Goal: Task Accomplishment & Management: Use online tool/utility

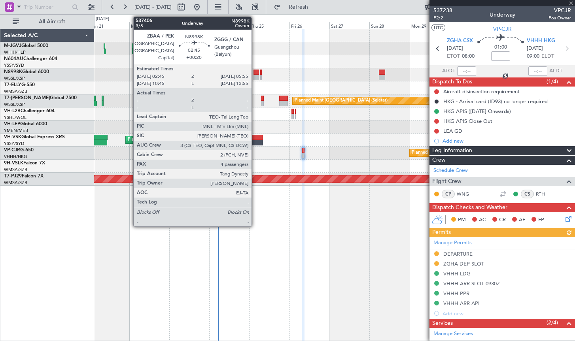
click at [255, 73] on div at bounding box center [256, 73] width 6 height 6
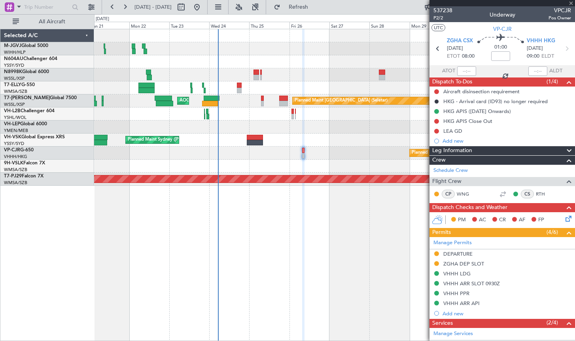
type input "+00:20"
type input "4"
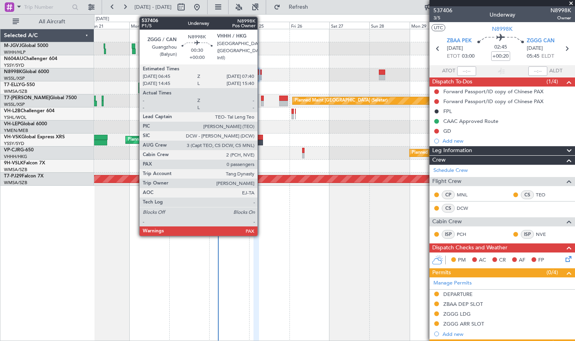
click at [261, 75] on div at bounding box center [261, 78] width 2 height 6
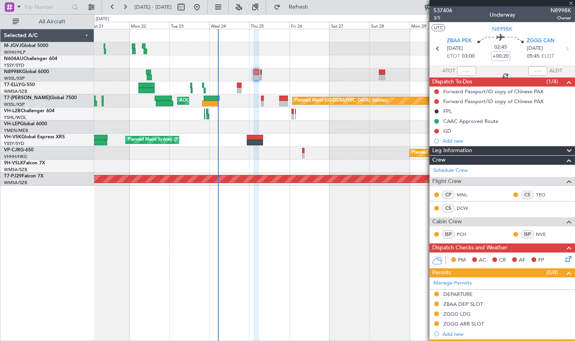
type input "0"
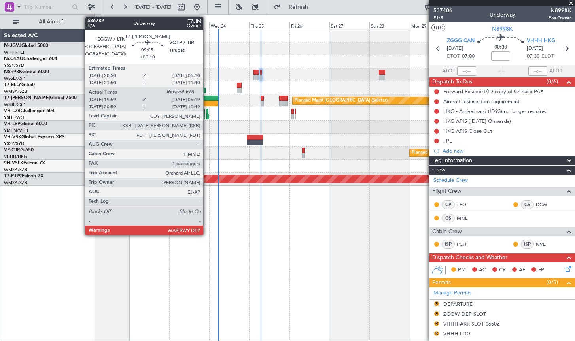
click at [207, 104] on div at bounding box center [210, 104] width 16 height 6
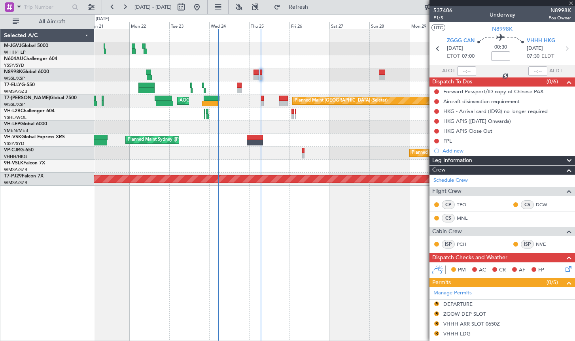
type input "+00:10"
type input "20:09"
type input "1"
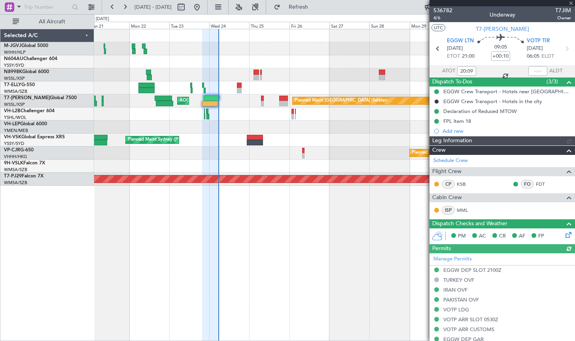
type input "[PERSON_NAME] (HHAFI)"
click at [530, 71] on input "text" at bounding box center [537, 70] width 19 height 9
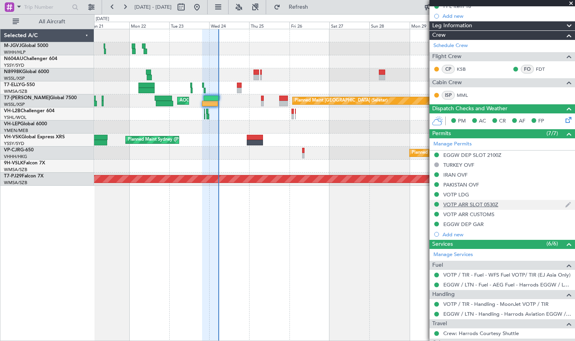
scroll to position [172, 0]
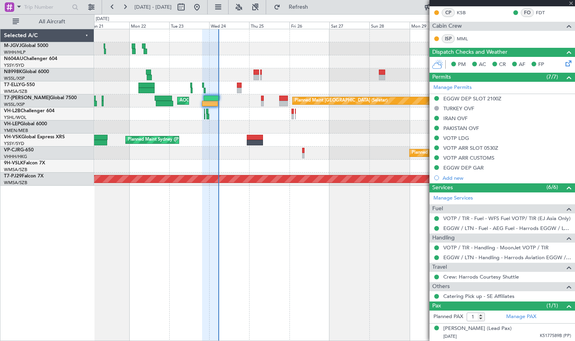
type input "05:24"
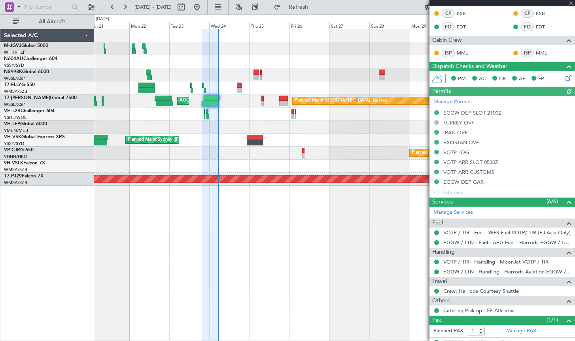
type input "[PERSON_NAME] (HHAFI)"
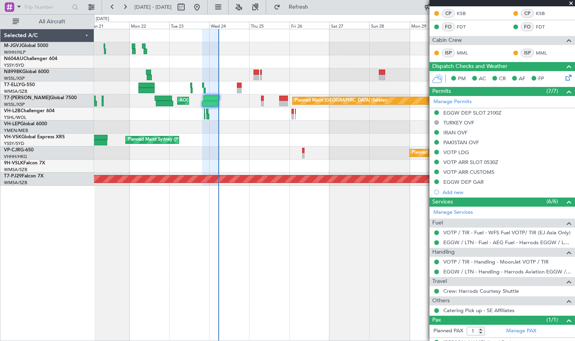
type input "[PERSON_NAME] (HHAFI)"
